Goal: Find specific page/section: Find specific page/section

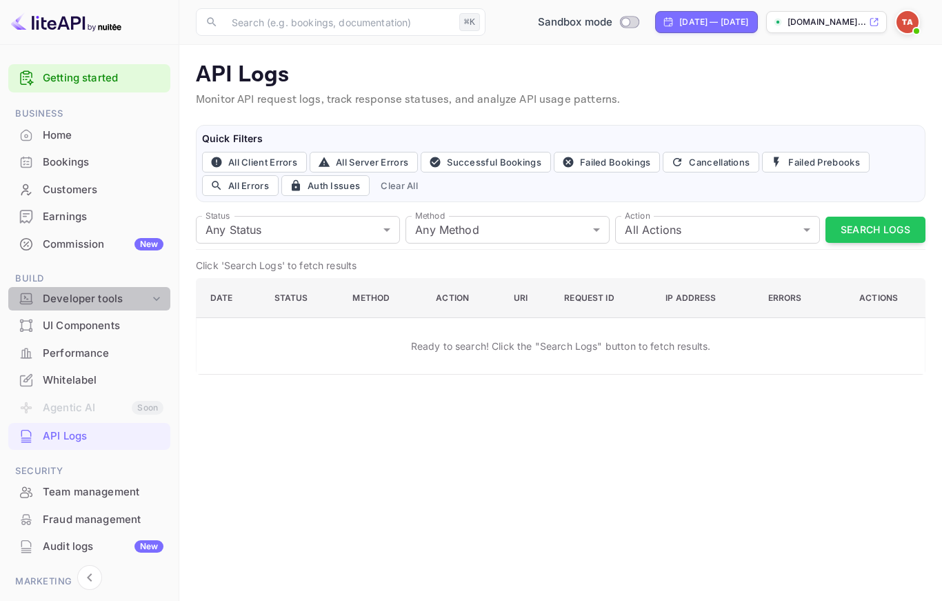
click at [155, 299] on icon at bounding box center [157, 299] width 14 height 14
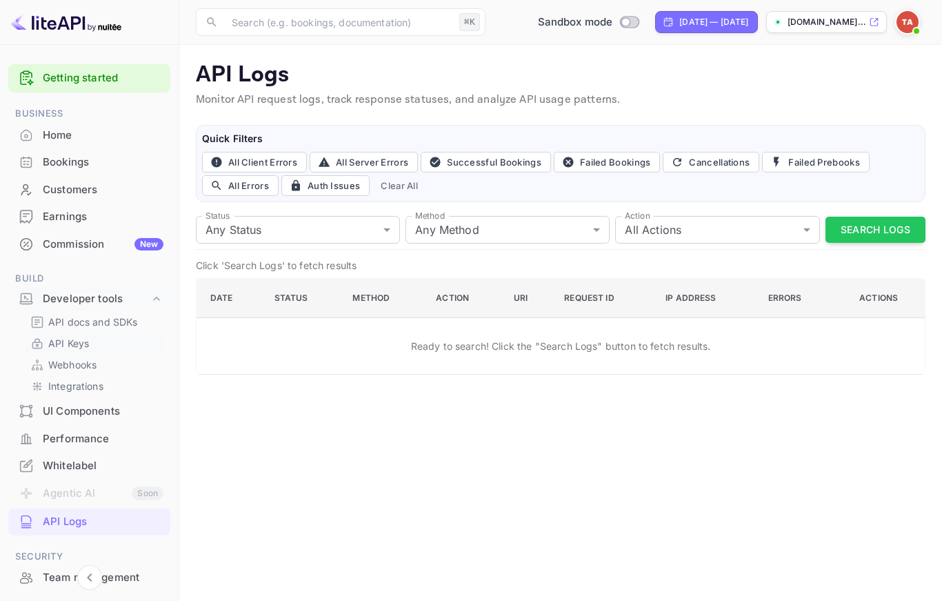
click at [77, 344] on p "API Keys" at bounding box center [68, 343] width 41 height 14
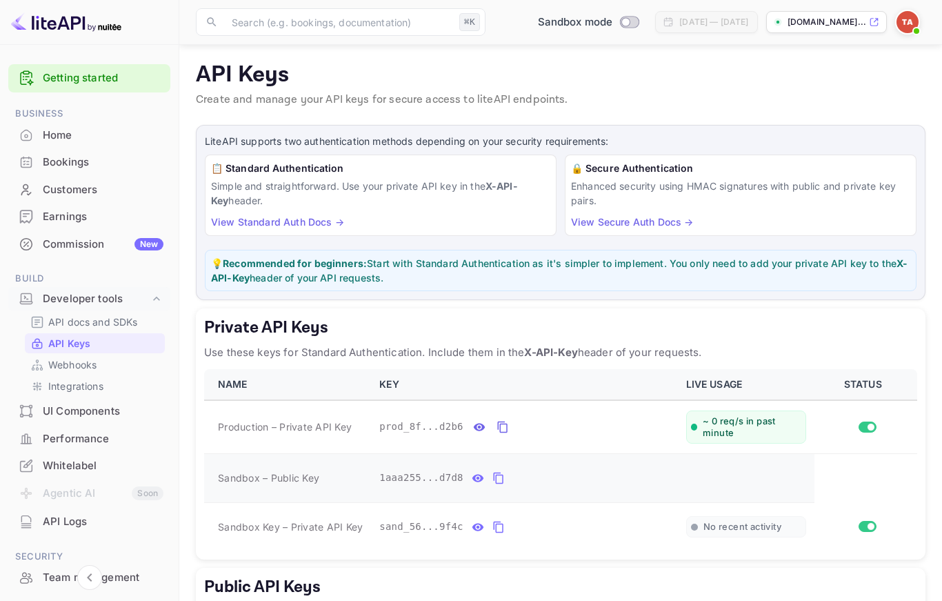
scroll to position [169, 0]
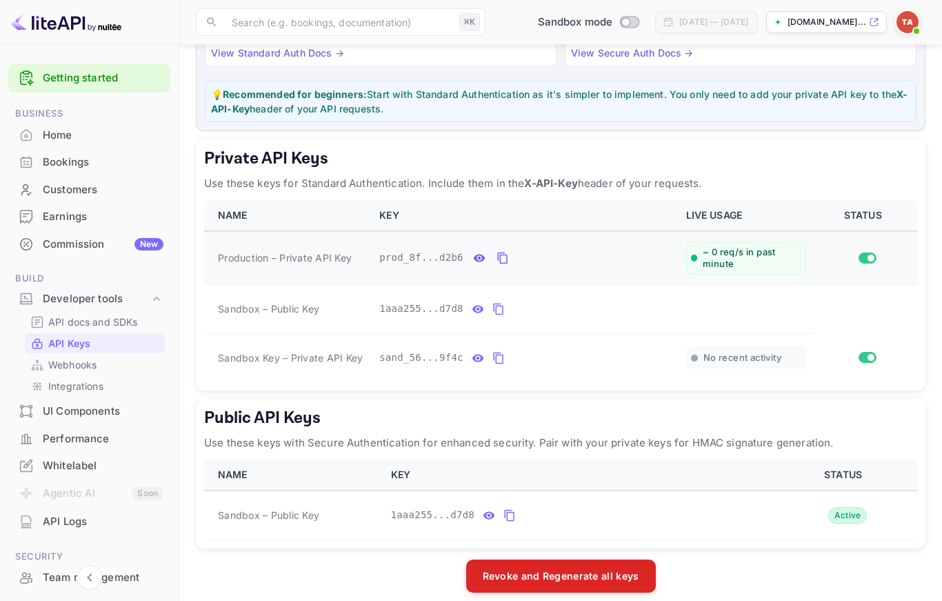
click at [278, 254] on span "Production – Private API Key" at bounding box center [285, 257] width 134 height 14
click at [278, 255] on span "Production – Private API Key" at bounding box center [285, 257] width 134 height 14
click at [277, 273] on td "Production – Private API Key" at bounding box center [287, 257] width 167 height 53
click at [275, 255] on span "Production – Private API Key" at bounding box center [285, 257] width 134 height 14
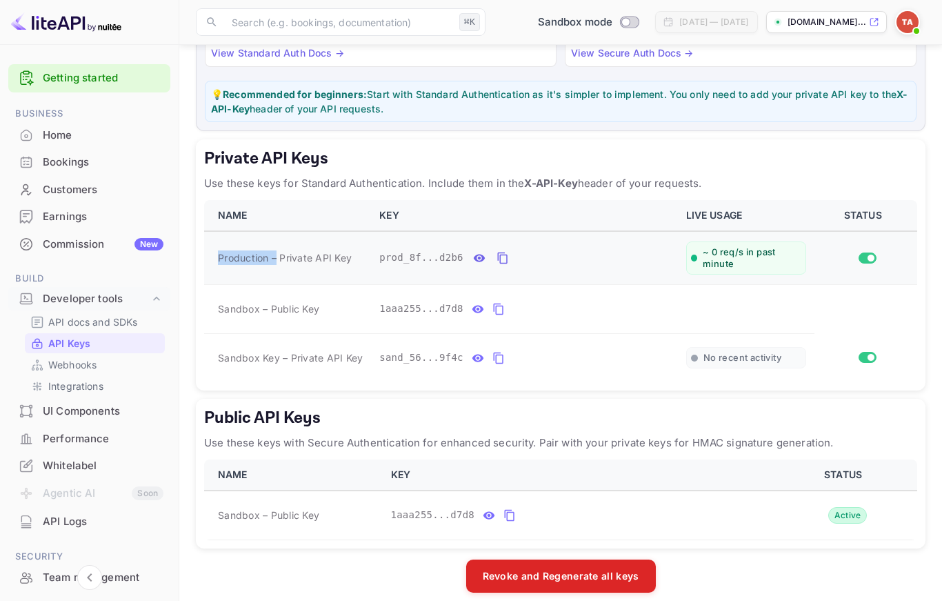
click at [275, 255] on span "Production – Private API Key" at bounding box center [285, 257] width 134 height 14
click at [281, 273] on td "Production – Private API Key" at bounding box center [287, 257] width 167 height 53
